Goal: Use online tool/utility: Use online tool/utility

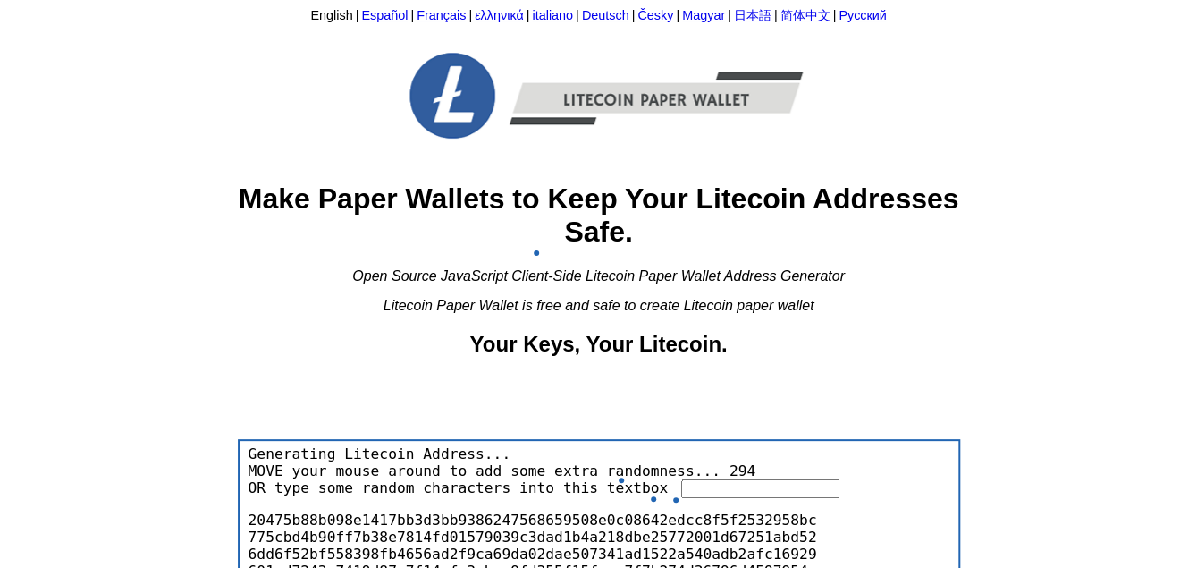
click at [691, 490] on input "text" at bounding box center [760, 488] width 158 height 19
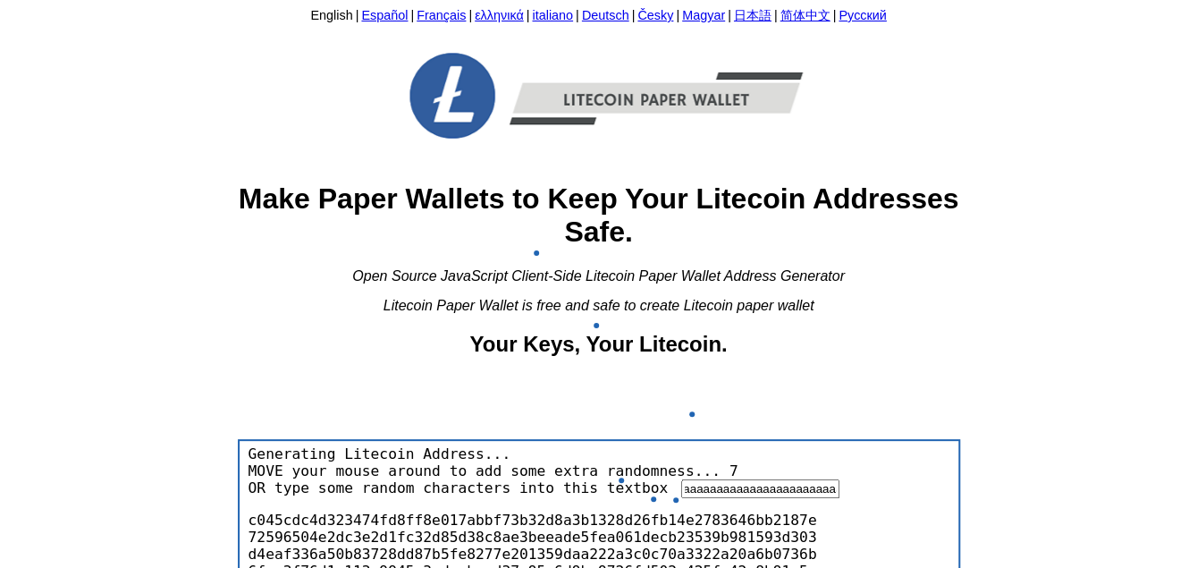
scroll to position [0, 1778]
type input "aaaaaaaaaaaaaaaaaaaaaaaaaaaaaaaaaaaaaaaaaaaaaaaaaaaaaaaaaaaaaaaaaaaaaaaaaaaaaaa…"
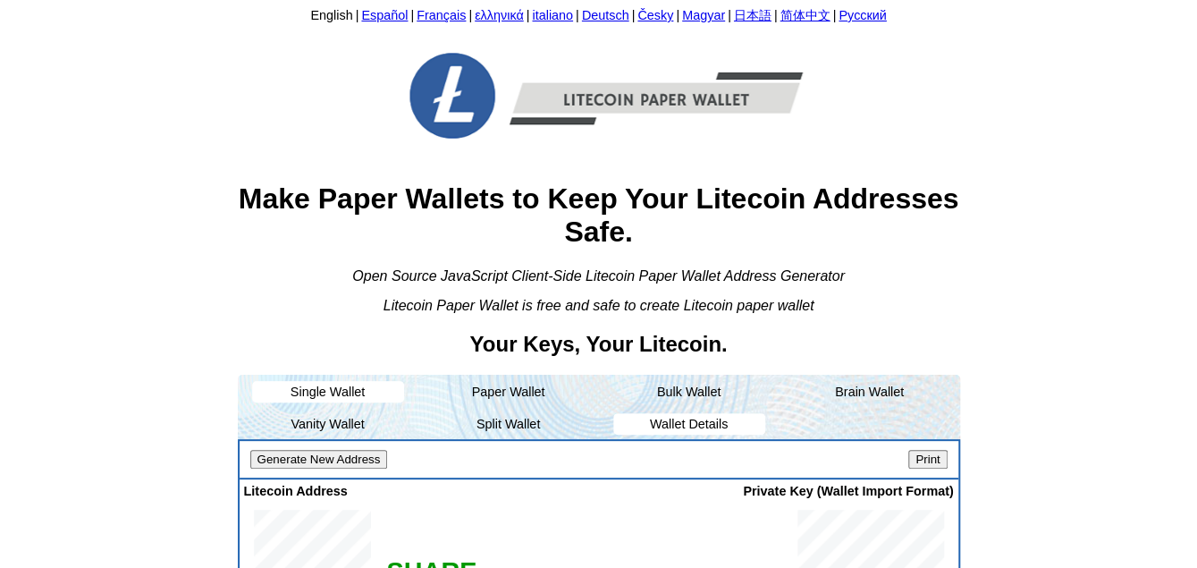
click at [674, 432] on li "Wallet Details" at bounding box center [689, 423] width 152 height 21
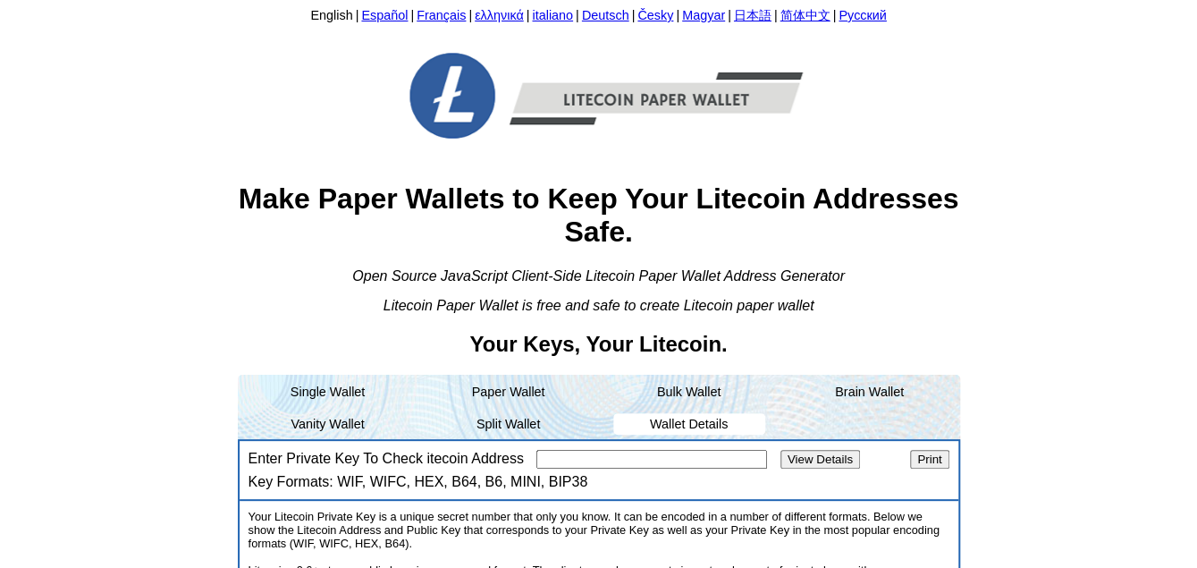
paste input "6uFzJKwGN8BbenFuTiZwAL1zLvYWo94x1H7kVVuPYk3NtoHQqfk"
type input "6uFzJKwGN8BbenFuTiZwAL1zLvYWo94x1H7kVVuPYk3NtoHQqfk"
click at [798, 448] on div "Enter Private Key To Check itecoin Address 6uFzJKwGN8BbenFuTiZwAL1zLvYWo94x1H7k…" at bounding box center [599, 471] width 719 height 60
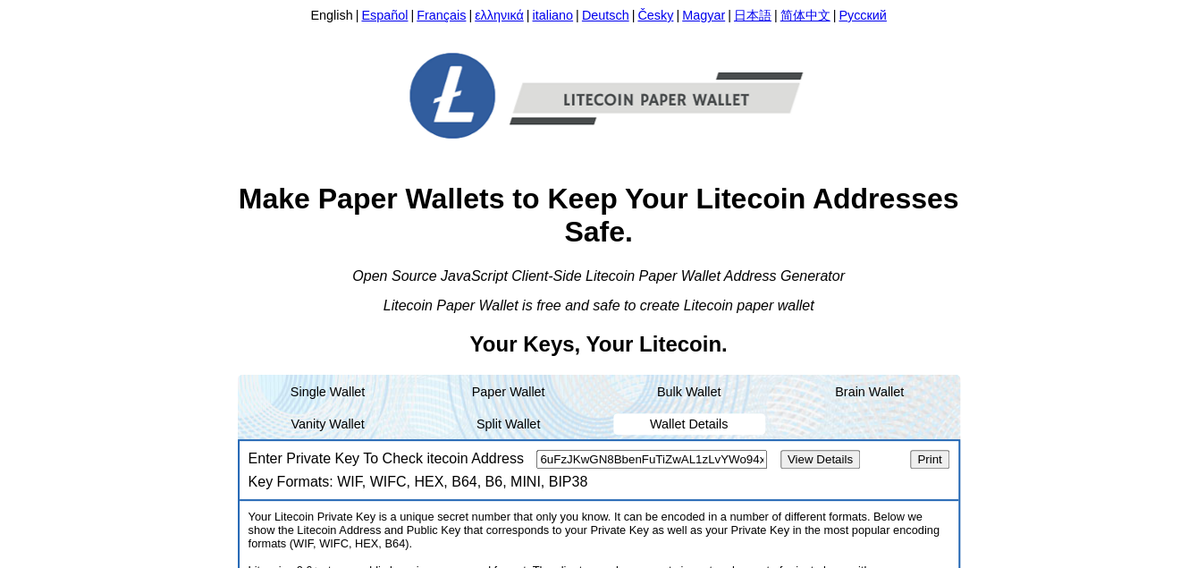
click at [806, 459] on input "View Details" at bounding box center [820, 459] width 80 height 19
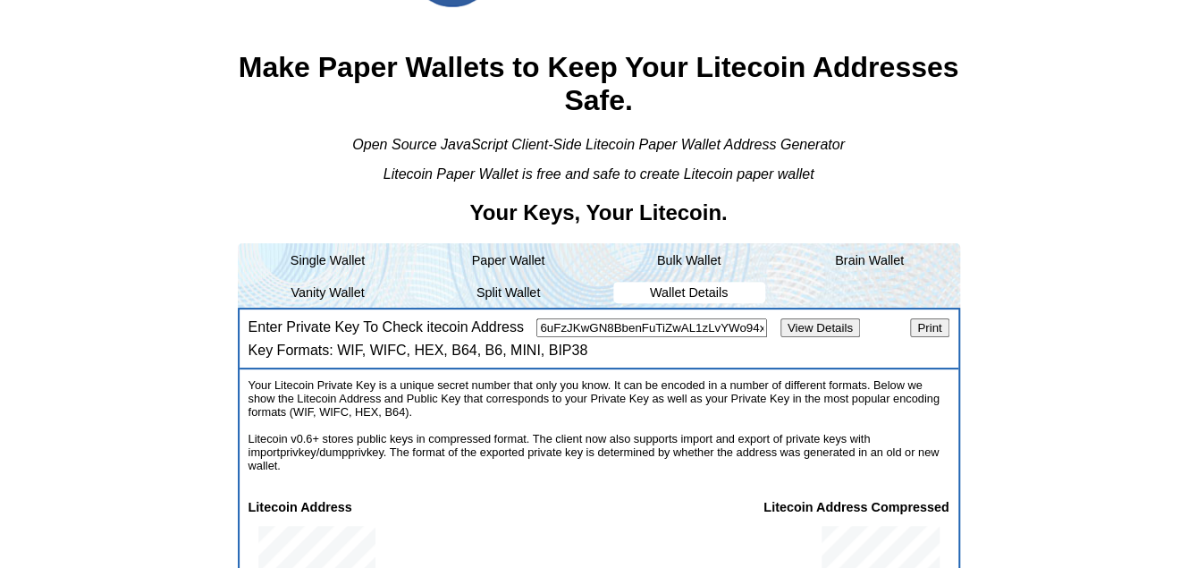
scroll to position [358, 0]
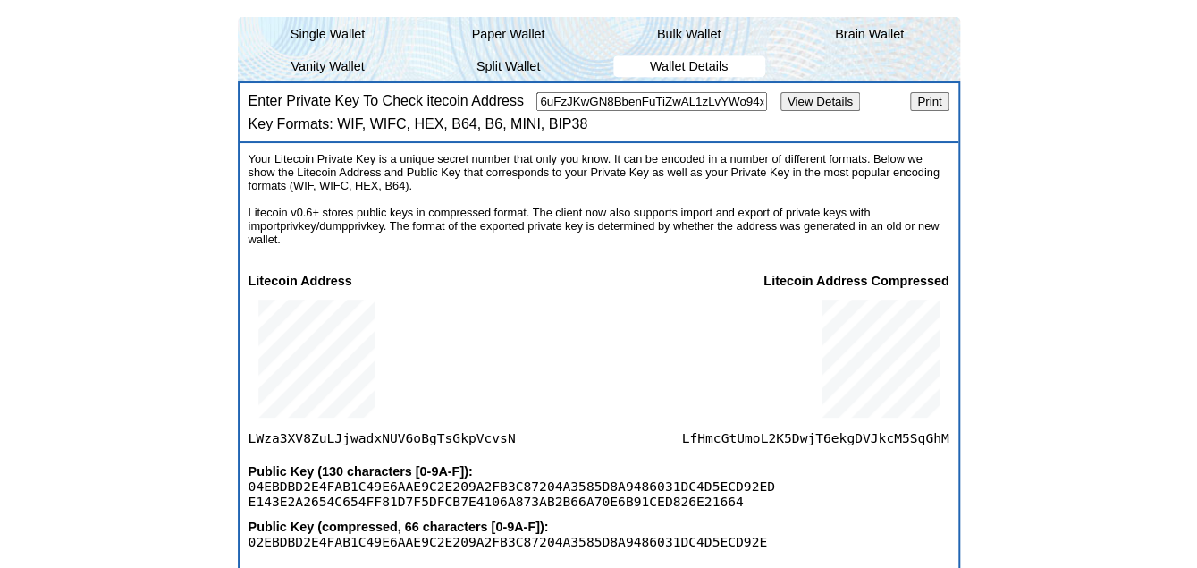
click at [436, 444] on span "LWza3XV8ZuLJjwadxNUV6oBgTsGkpVcvsN" at bounding box center [382, 366] width 267 height 157
copy span "LWza3XV8ZuLJjwadxNUV6oBgTsGkpVcvsN"
click at [771, 437] on span "LfHmcGtUmoL2K5DwjT6ekgDVJkcM5SqGhM" at bounding box center [814, 366] width 267 height 157
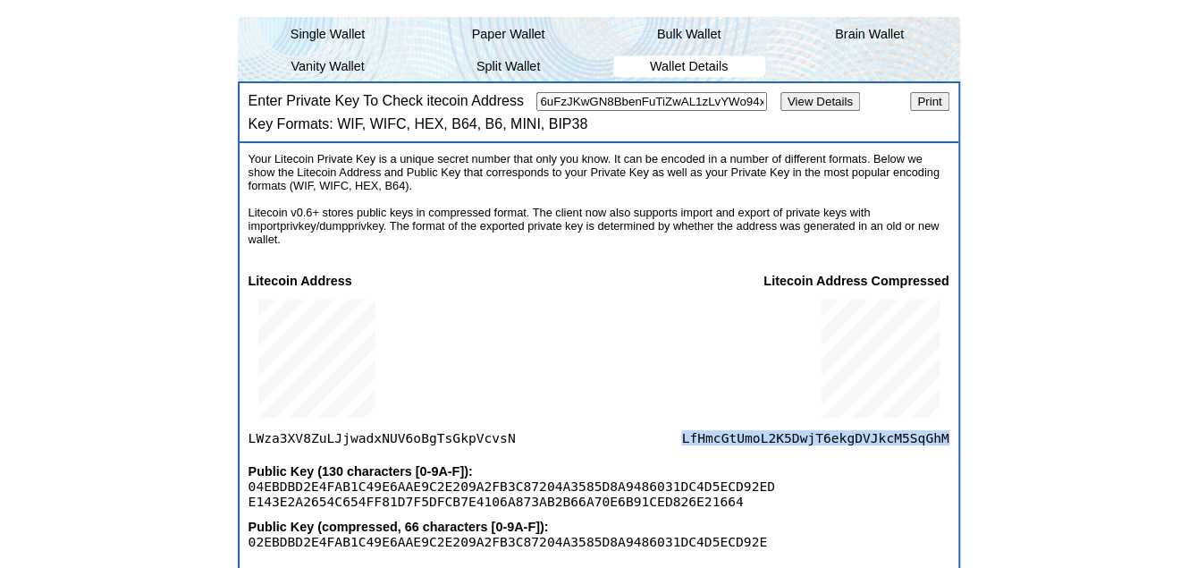
click at [771, 437] on span "LfHmcGtUmoL2K5DwjT6ekgDVJkcM5SqGhM" at bounding box center [814, 366] width 267 height 157
copy span "LfHmcGtUmoL2K5DwjT6ekgDVJkcM5SqGhM"
click at [598, 108] on input "6uFzJKwGN8BbenFuTiZwAL1zLvYWo94x1H7kVVuPYk3NtoHQqfk" at bounding box center [651, 101] width 231 height 19
